Goal: Task Accomplishment & Management: Manage account settings

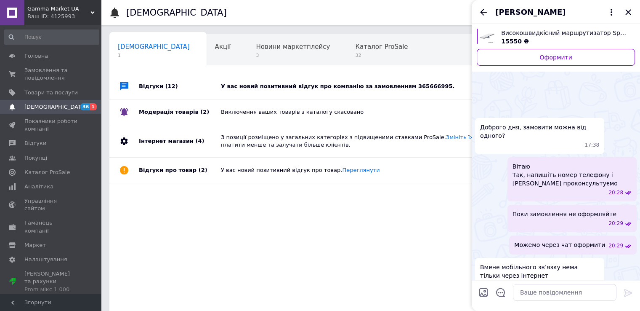
scroll to position [61, 0]
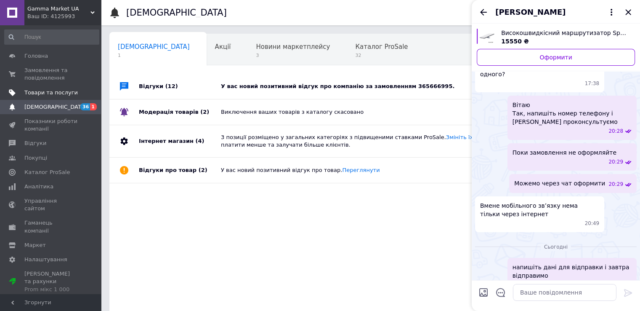
click at [57, 91] on span "Товари та послуги" at bounding box center [50, 93] width 53 height 8
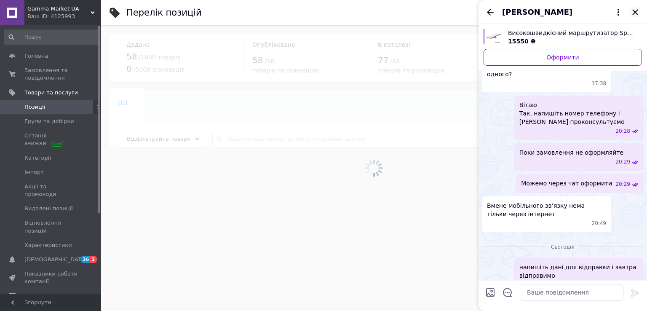
click at [634, 11] on div "[PERSON_NAME]" at bounding box center [562, 12] width 168 height 24
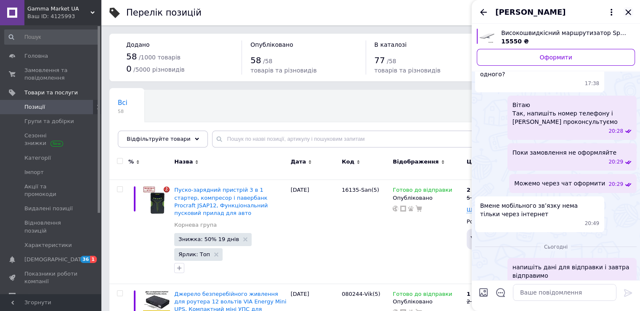
click at [629, 11] on icon "Закрити" at bounding box center [628, 11] width 5 height 5
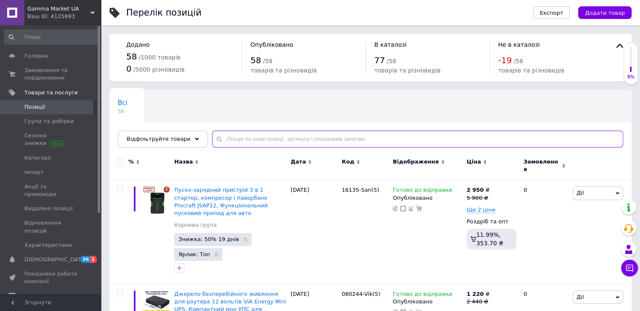
paste input "RIVER"
click at [270, 135] on input "RIVER" at bounding box center [417, 138] width 411 height 17
type input "RIVER"
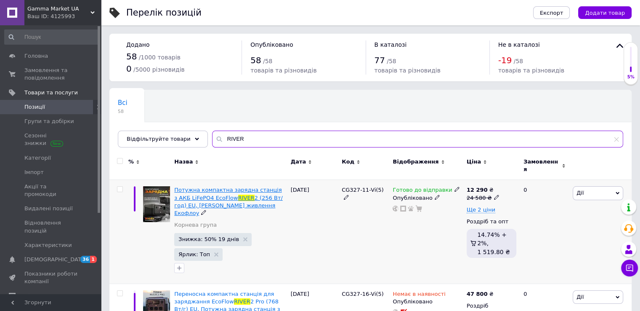
scroll to position [72, 0]
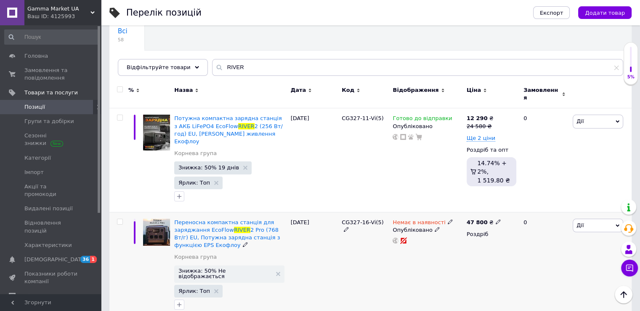
click at [448, 219] on icon at bounding box center [450, 221] width 5 height 5
click at [460, 246] on li "Готово до відправки" at bounding box center [494, 252] width 80 height 12
click at [394, 258] on div "Немає в наявності Наявність [PERSON_NAME] до відправки В наявності Немає в наяв…" at bounding box center [428, 266] width 74 height 108
